Goal: Information Seeking & Learning: Learn about a topic

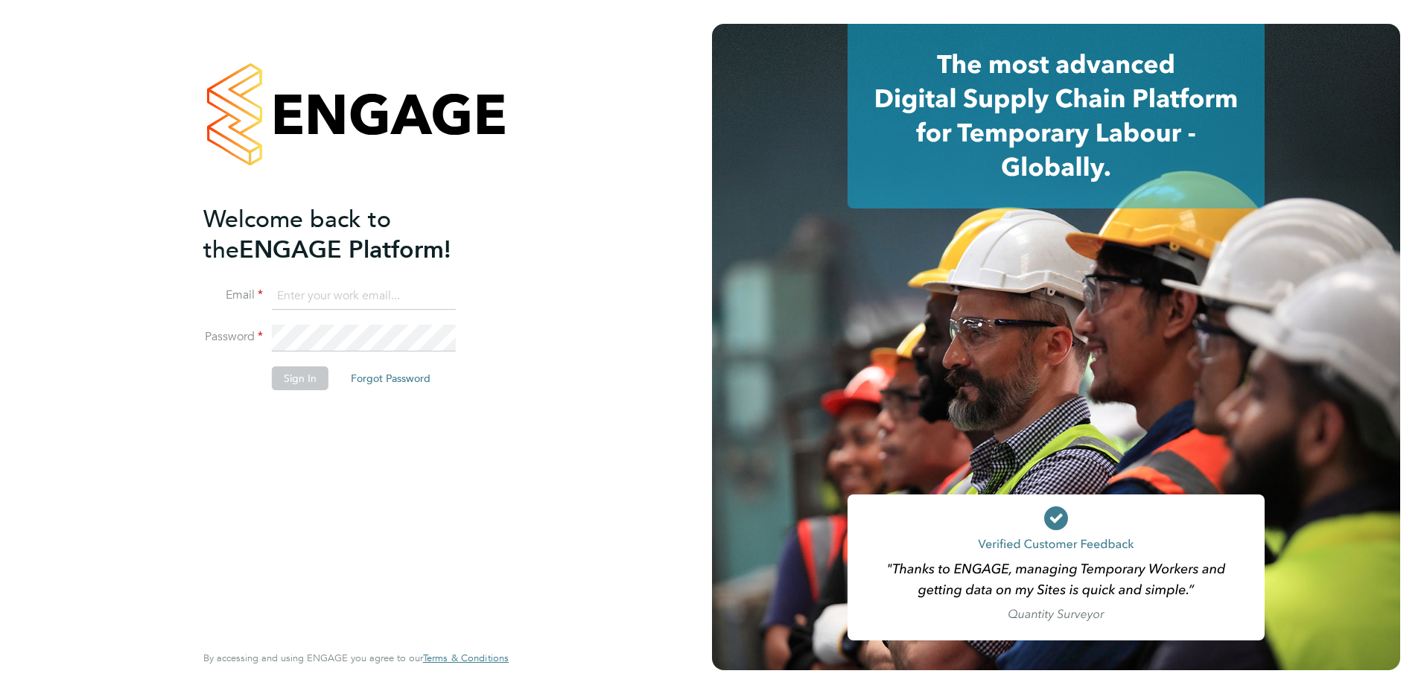
type input "[PERSON_NAME][EMAIL_ADDRESS][DOMAIN_NAME]"
click at [301, 384] on button "Sign In" at bounding box center [300, 378] width 57 height 24
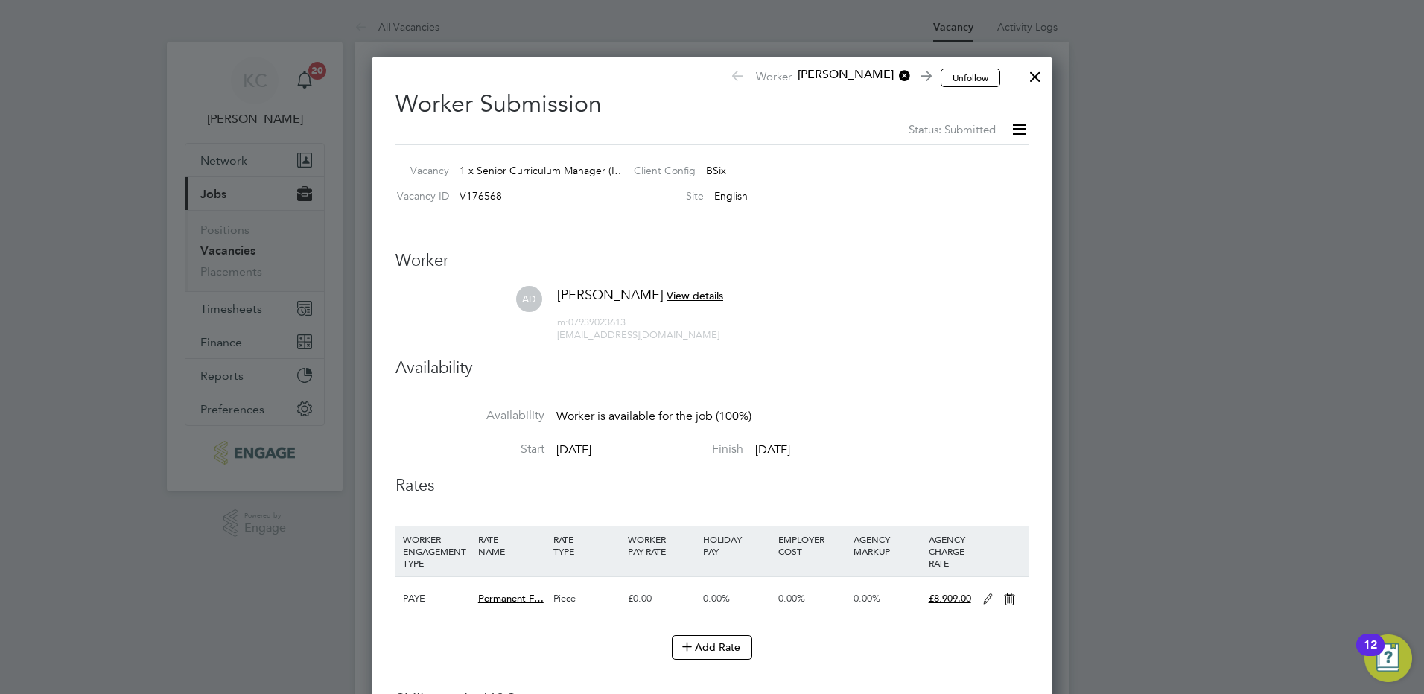
click at [1031, 80] on div at bounding box center [1034, 73] width 27 height 27
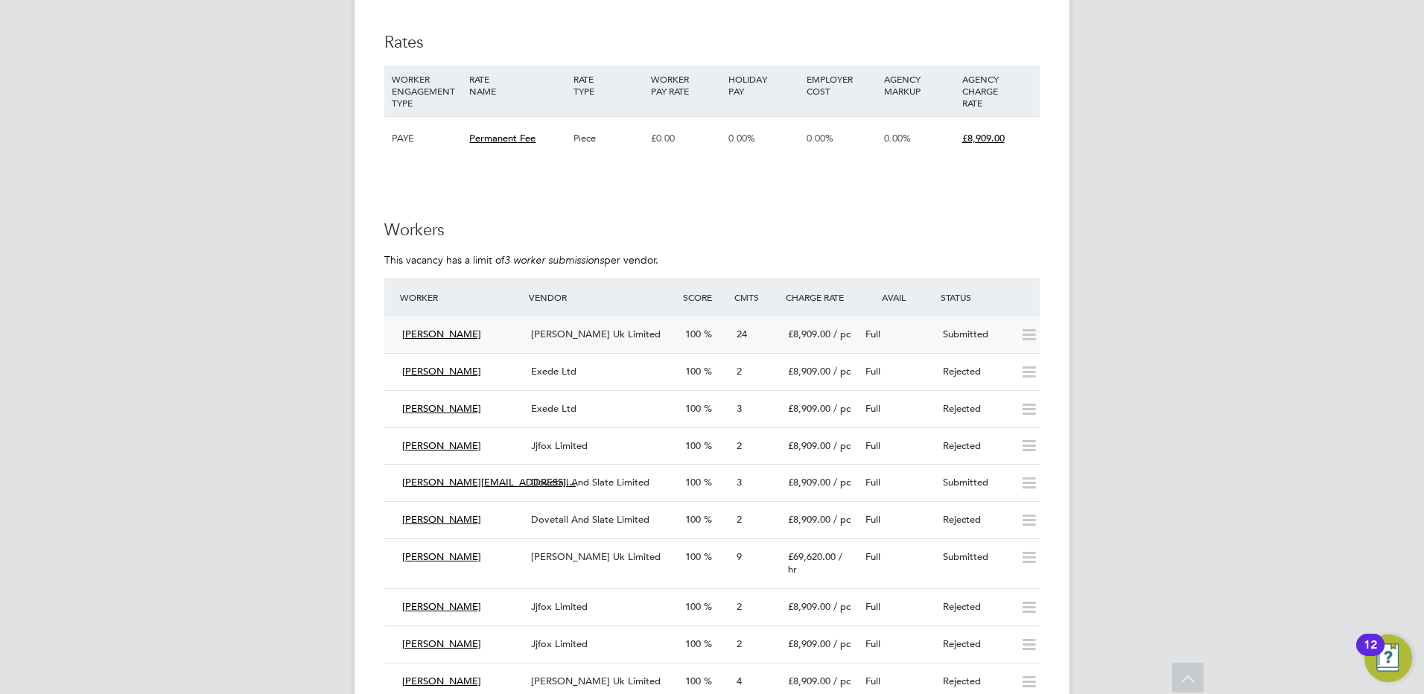
click at [597, 328] on span "[PERSON_NAME] Uk Limited" at bounding box center [596, 334] width 130 height 13
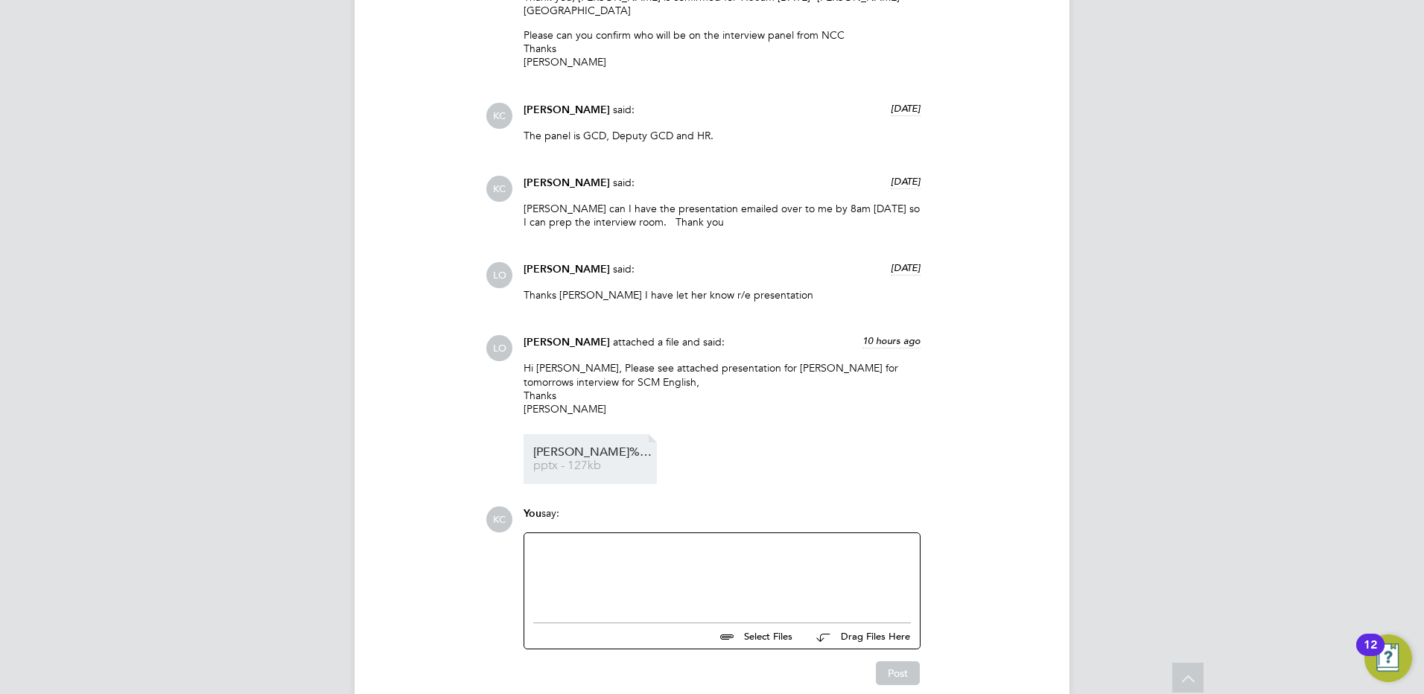
click at [607, 460] on span "pptx - 127kb" at bounding box center [592, 465] width 119 height 11
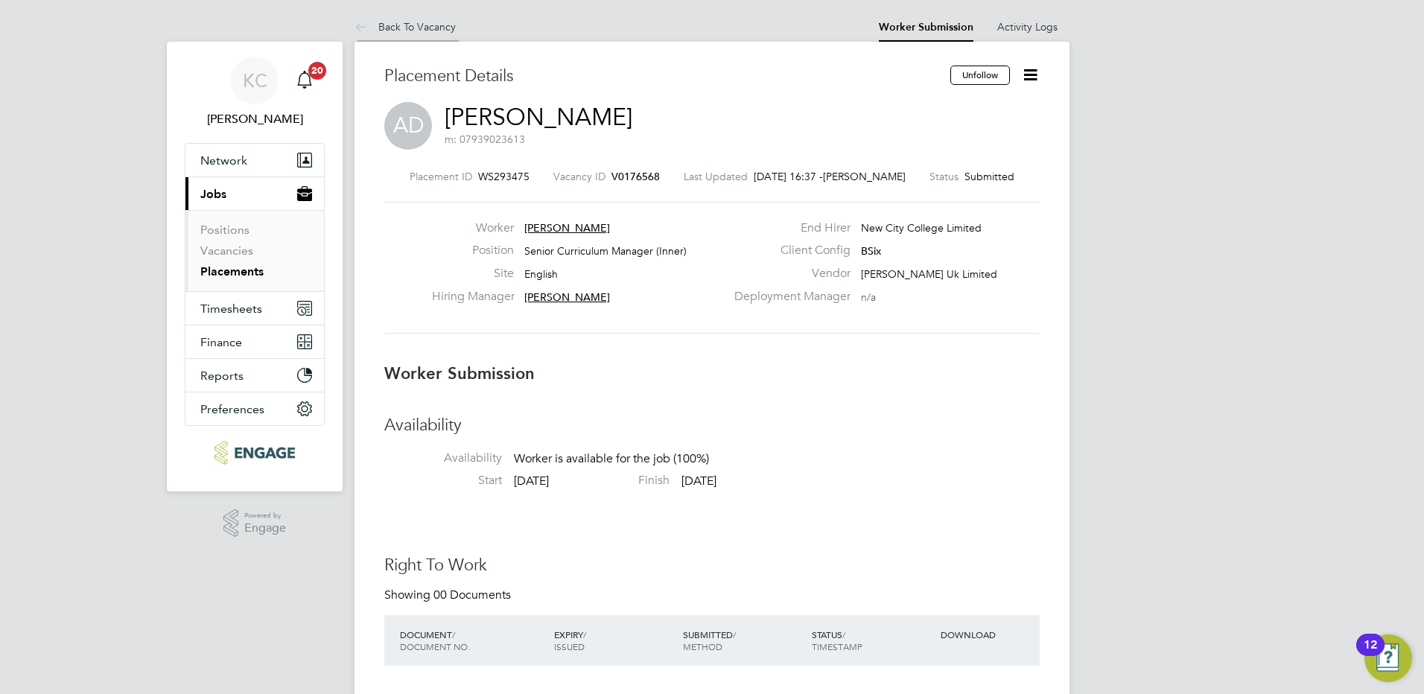
click at [420, 27] on link "Back To Vacancy" at bounding box center [404, 26] width 101 height 13
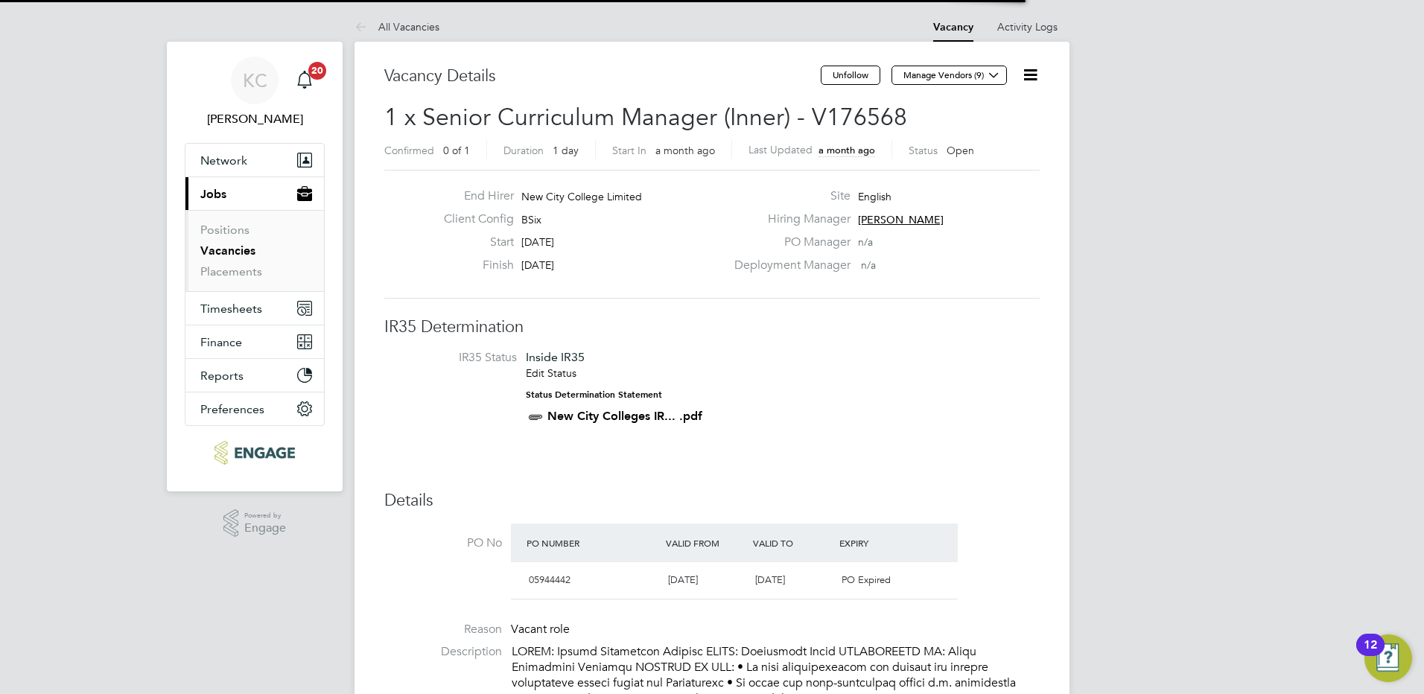
scroll to position [25, 140]
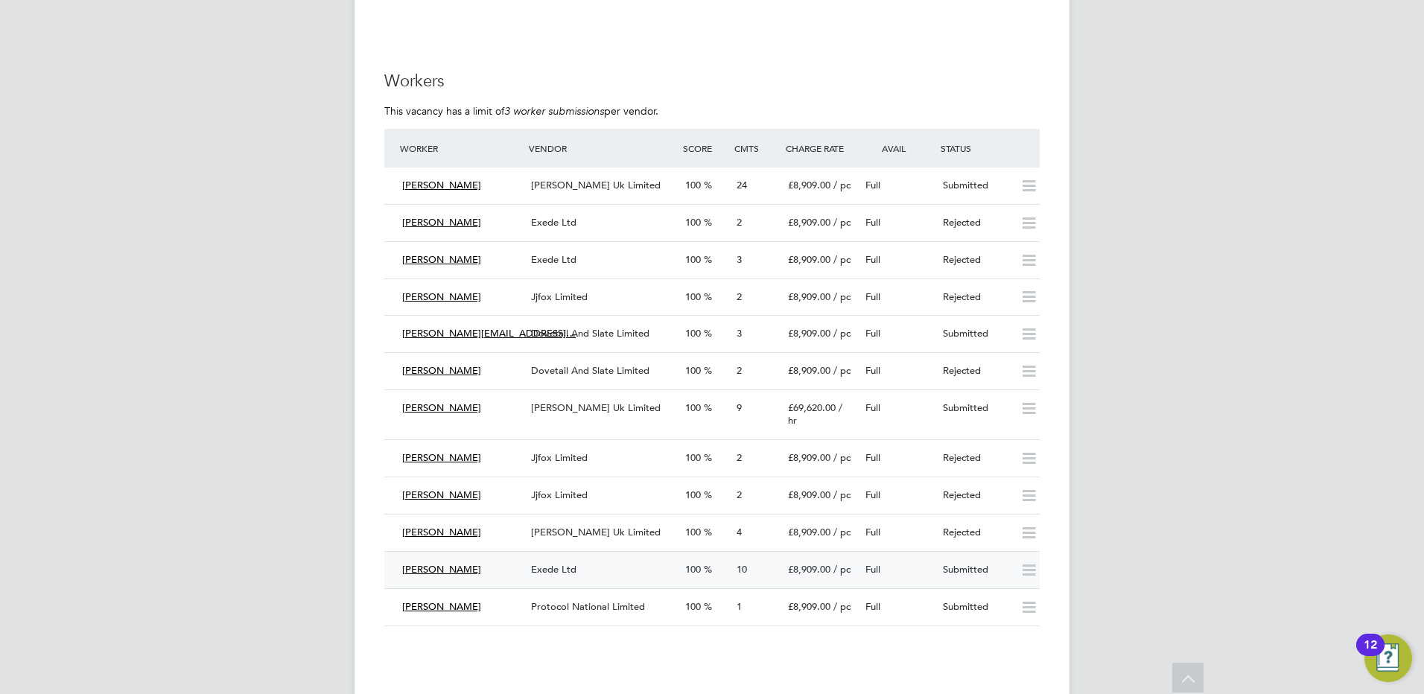
click at [570, 563] on span "Exede Ltd" at bounding box center [553, 569] width 45 height 13
